Goal: Information Seeking & Learning: Learn about a topic

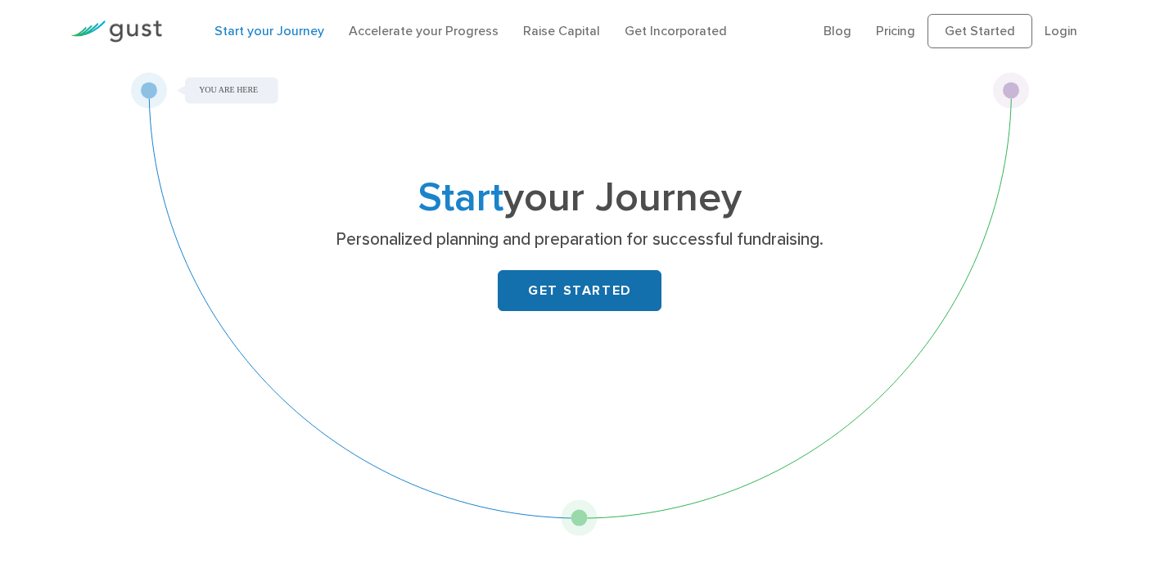
click at [602, 295] on link "GET STARTED" at bounding box center [580, 290] width 164 height 41
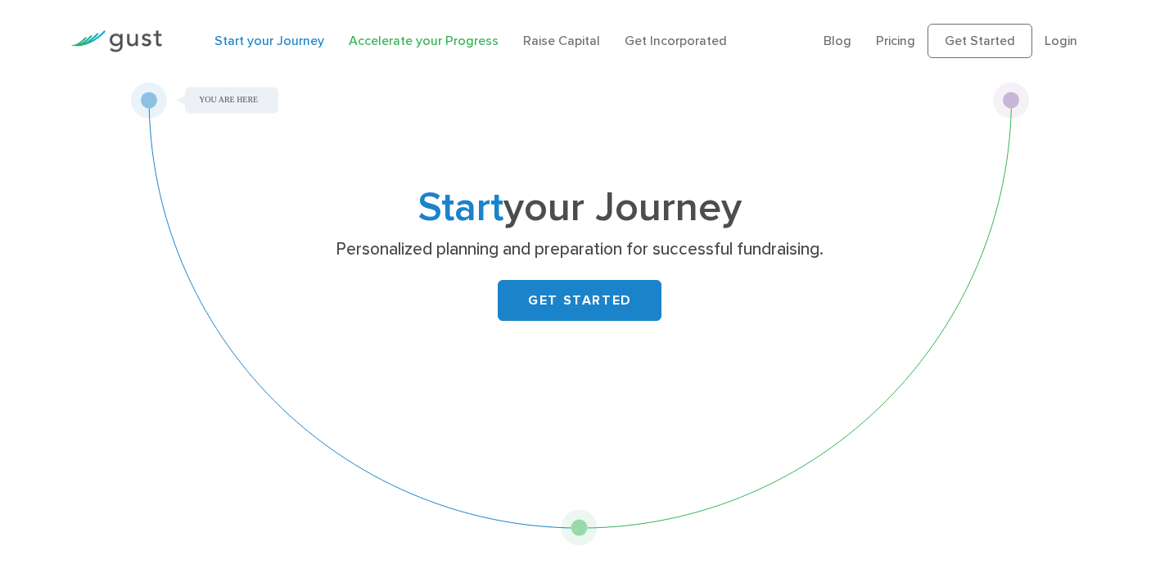
click at [364, 46] on link "Accelerate your Progress" at bounding box center [424, 41] width 150 height 16
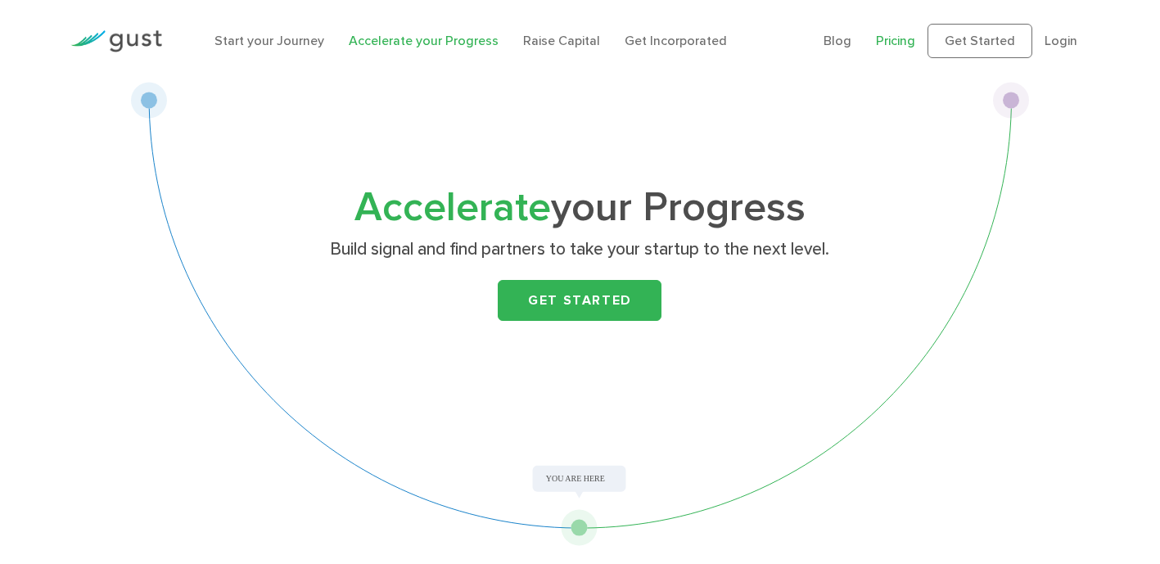
click at [882, 40] on link "Pricing" at bounding box center [895, 41] width 39 height 16
